Goal: Find specific page/section: Find specific page/section

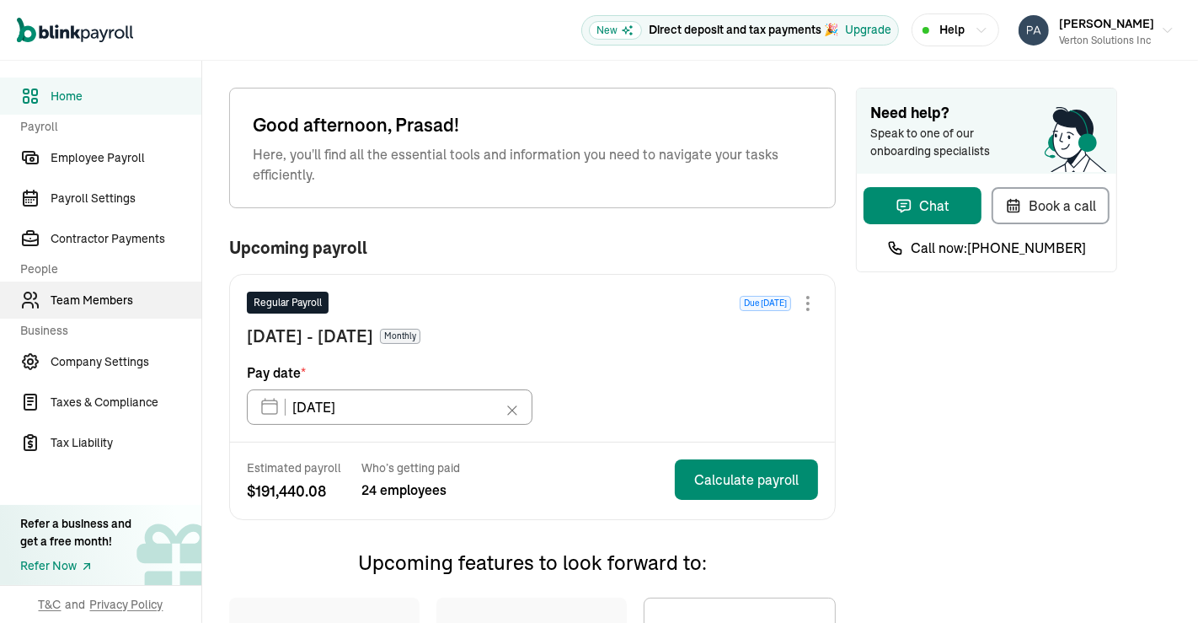
click at [86, 285] on link "Team Members" at bounding box center [100, 299] width 201 height 37
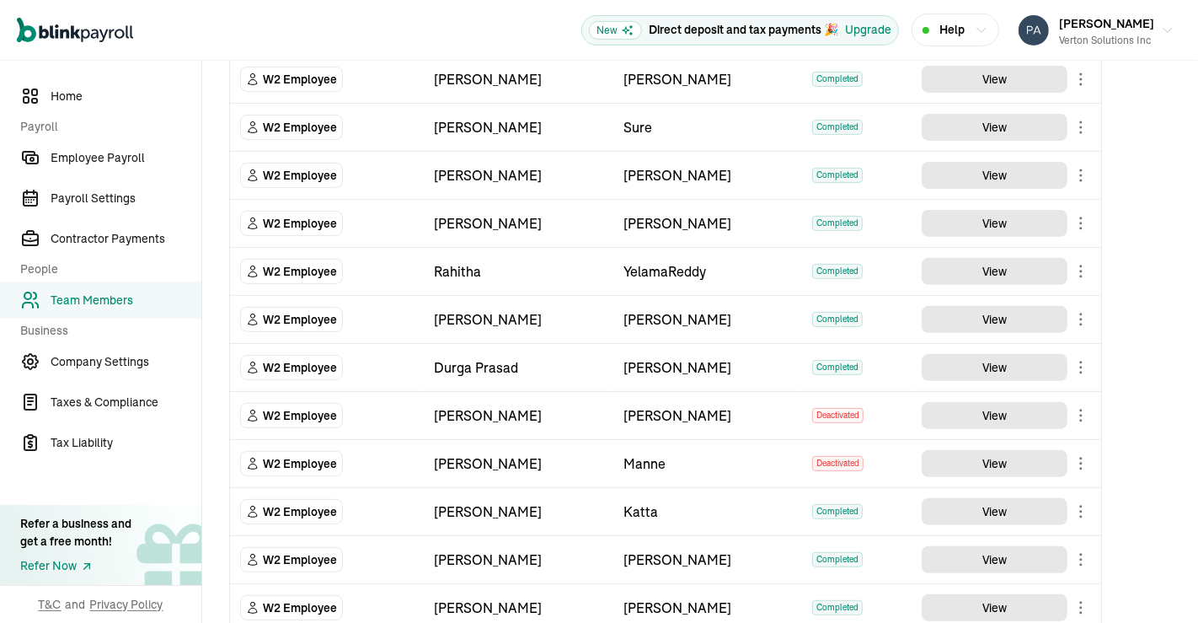
scroll to position [803, 0]
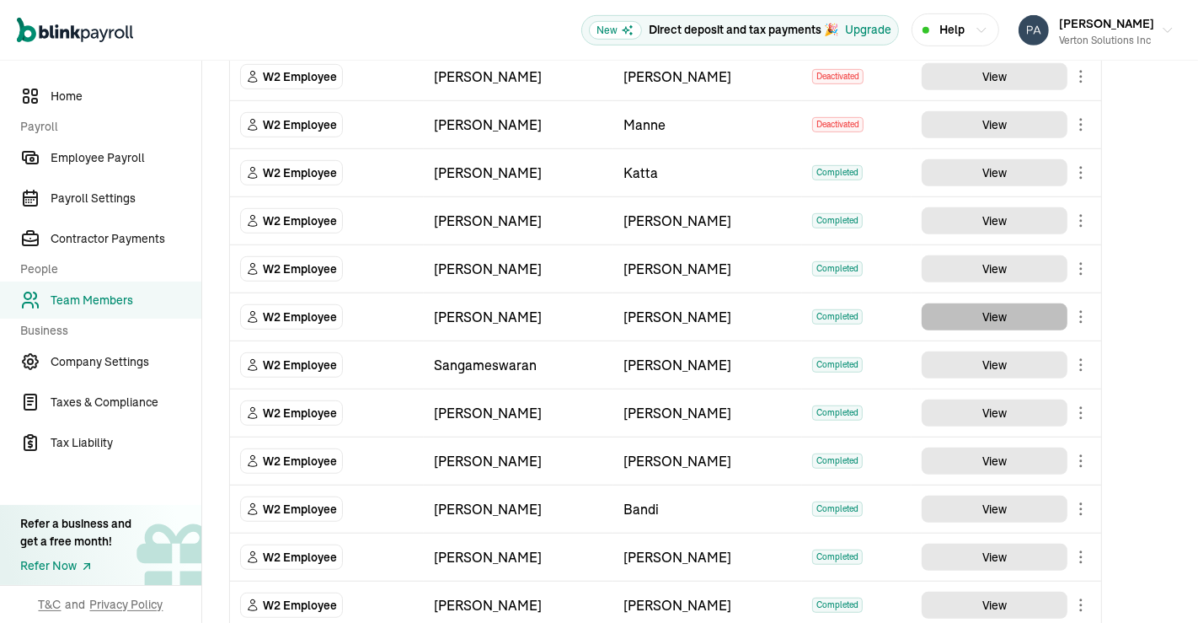
click at [988, 303] on button "View" at bounding box center [995, 316] width 146 height 27
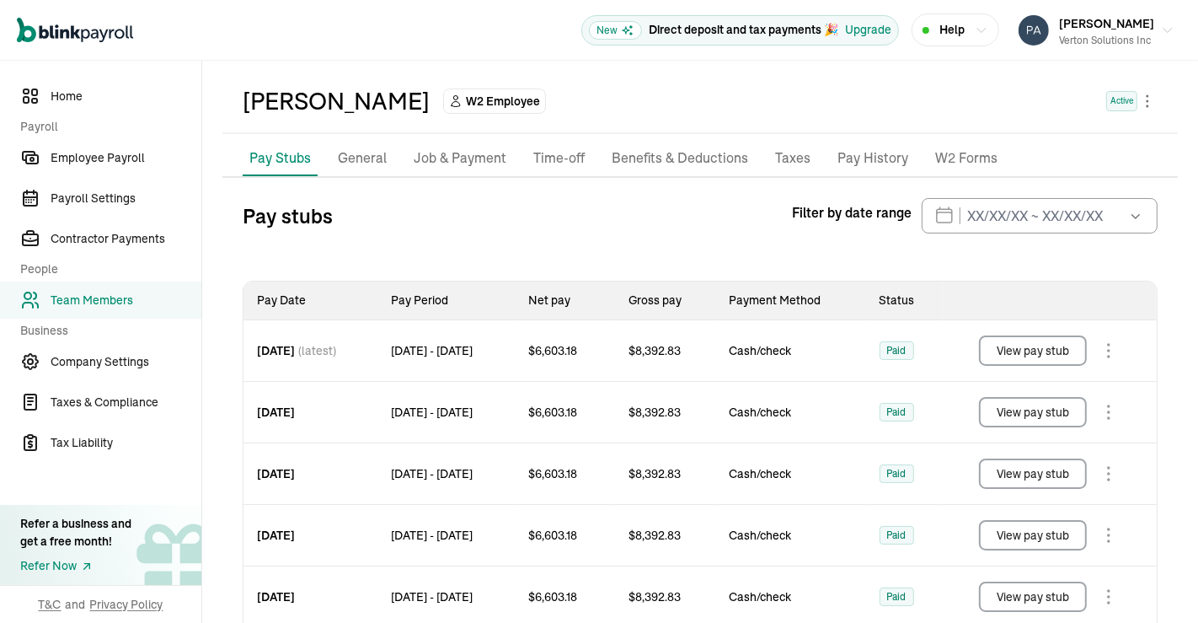
scroll to position [56, 0]
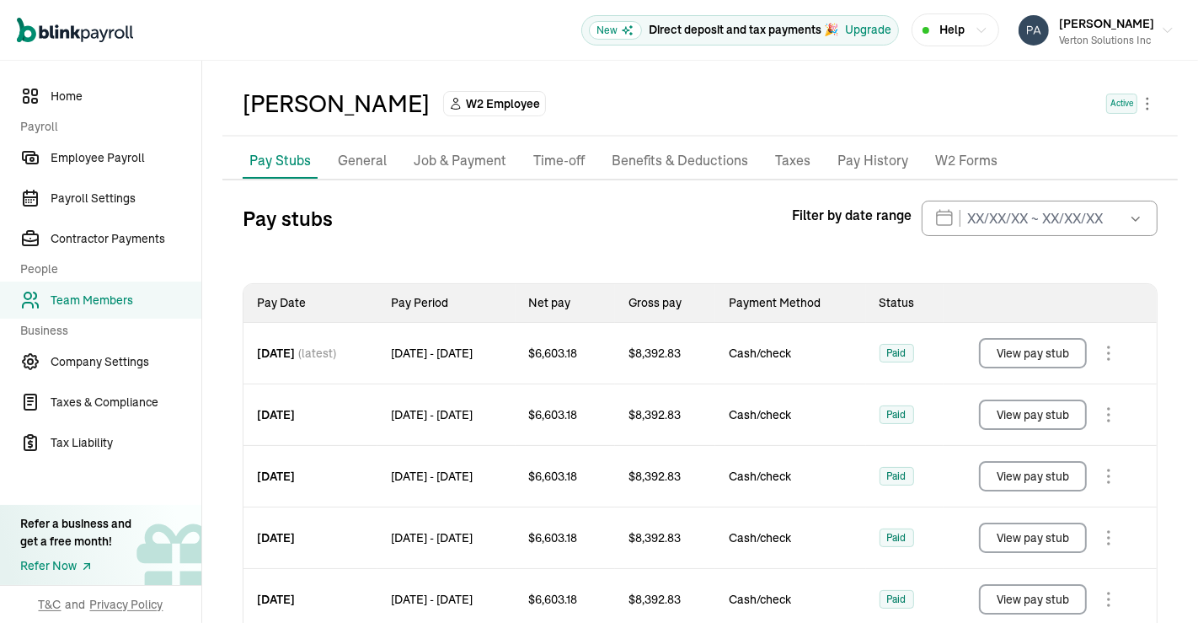
click at [1020, 352] on button "View pay stub" at bounding box center [1033, 353] width 108 height 30
click at [74, 96] on span "Home" at bounding box center [126, 97] width 151 height 18
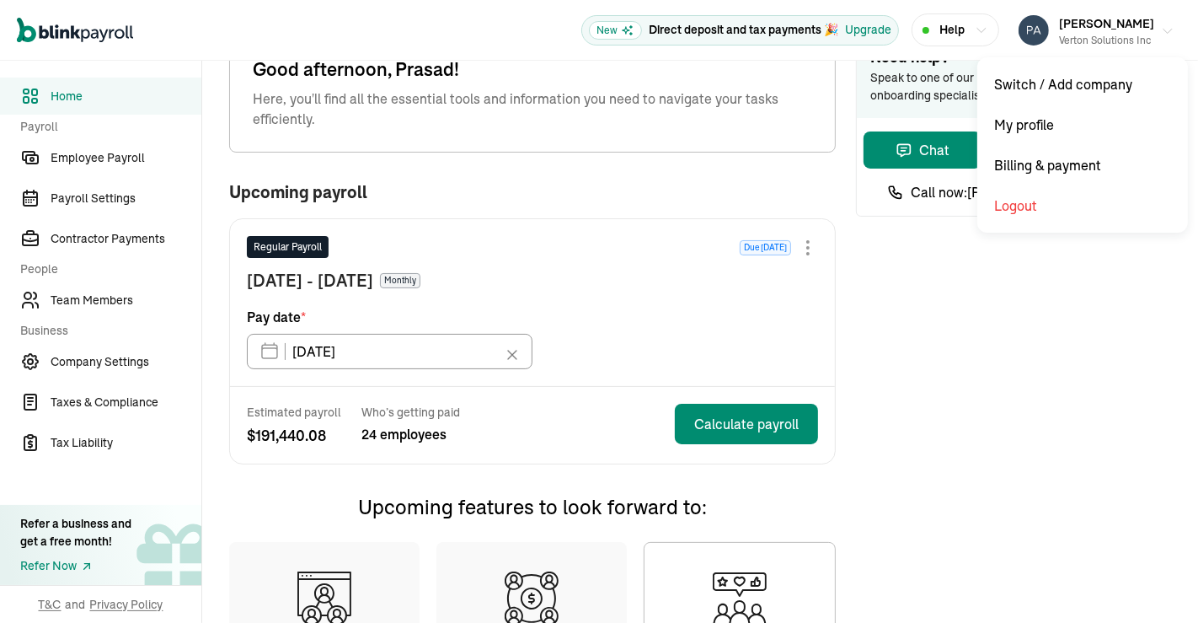
click at [1161, 36] on icon "button" at bounding box center [1167, 30] width 13 height 13
click at [1145, 24] on button "[PERSON_NAME] Solutions Inc" at bounding box center [1096, 30] width 169 height 42
